Goal: Information Seeking & Learning: Learn about a topic

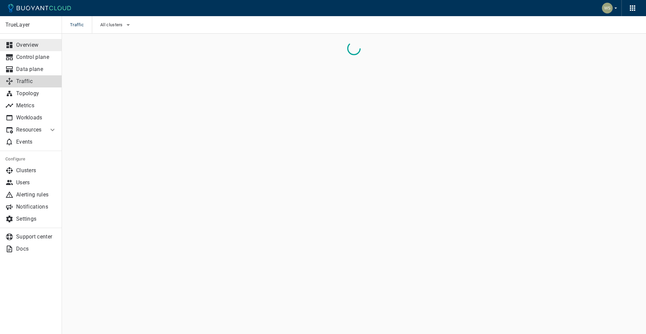
click at [41, 43] on p "Overview" at bounding box center [36, 45] width 40 height 7
click at [39, 11] on icon at bounding box center [39, 8] width 63 height 8
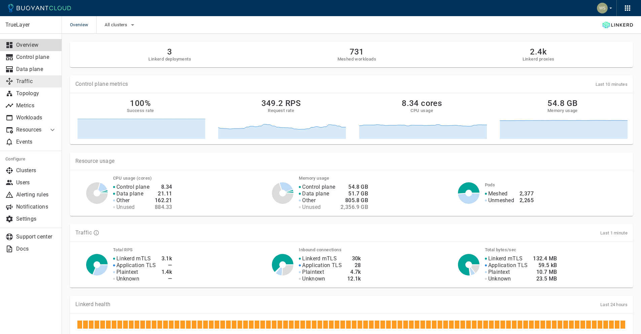
click at [42, 80] on p "Traffic" at bounding box center [36, 81] width 40 height 7
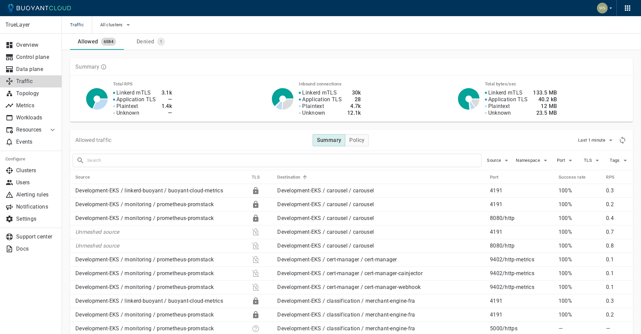
click at [270, 155] on div at bounding box center [277, 160] width 409 height 13
type input "screening"
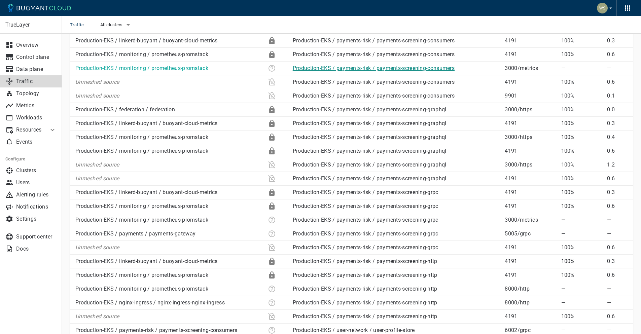
scroll to position [478, 0]
